Goal: Check status

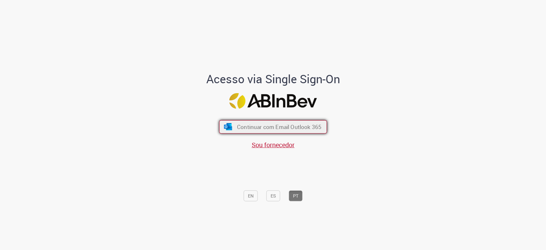
click at [314, 128] on span "Continuar com Email Outlook 365" at bounding box center [279, 126] width 84 height 7
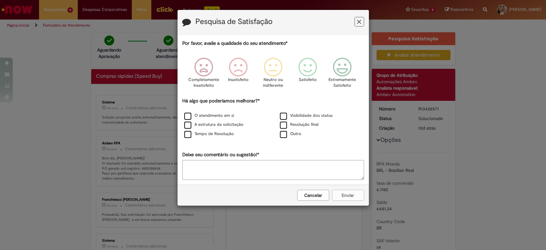
click at [313, 192] on button "Cancelar" at bounding box center [313, 195] width 32 height 11
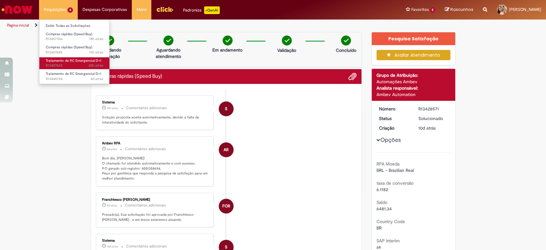
click at [77, 62] on span "Tratamento de RC Emergencial D+1" at bounding box center [74, 60] width 56 height 5
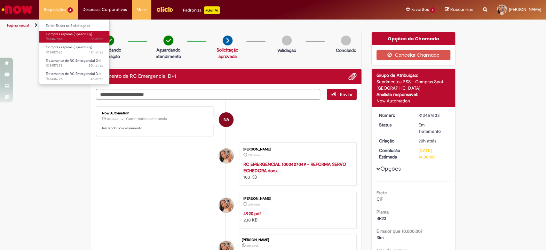
click at [75, 35] on span "Compras rápidas (Speed Buy)" at bounding box center [69, 34] width 46 height 5
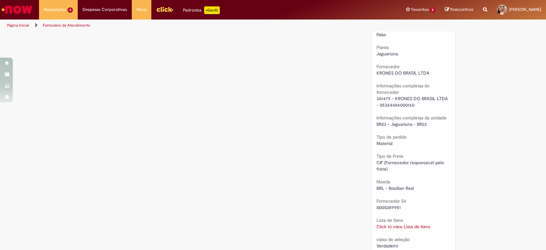
scroll to position [533, 0]
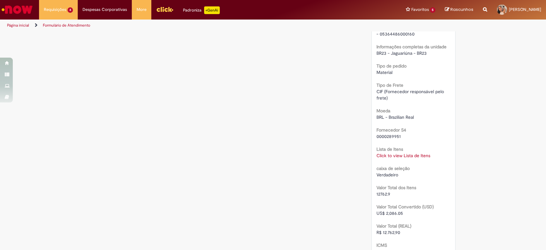
click at [387, 153] on link "Click to view Lista de Itens" at bounding box center [404, 156] width 54 height 6
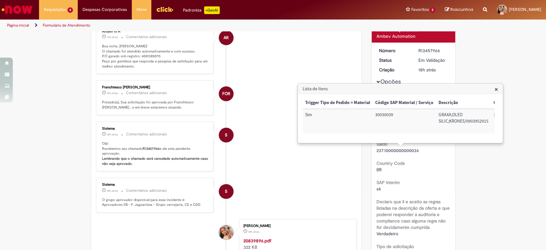
scroll to position [0, 0]
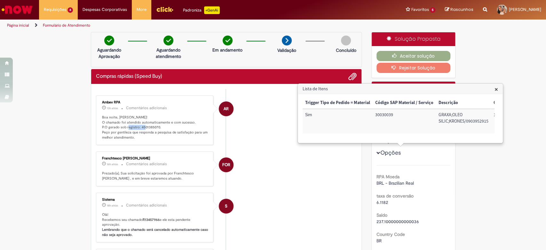
drag, startPoint x: 136, startPoint y: 126, endPoint x: 156, endPoint y: 126, distance: 19.8
click at [156, 126] on p "Boa noite, [PERSON_NAME]! O chamado foi atendido automaticamente e com sucesso.…" at bounding box center [155, 127] width 107 height 25
copy p "4501385070"
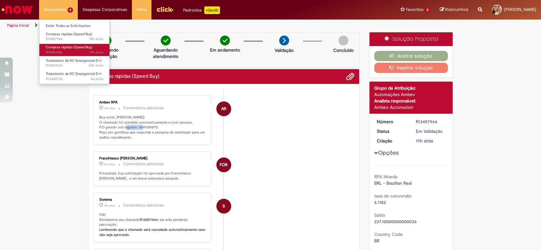
click at [77, 47] on span "Compras rápidas (Speed Buy)" at bounding box center [69, 47] width 46 height 5
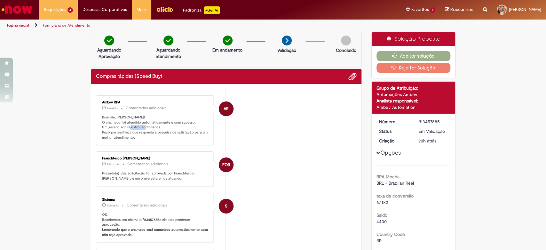
drag, startPoint x: 137, startPoint y: 128, endPoint x: 155, endPoint y: 127, distance: 18.6
click at [155, 127] on p "Bom dia, [PERSON_NAME]! O chamado foi atendido automaticamente e com sucesso. P…" at bounding box center [155, 127] width 107 height 25
copy p "4501387069"
